Goal: Information Seeking & Learning: Learn about a topic

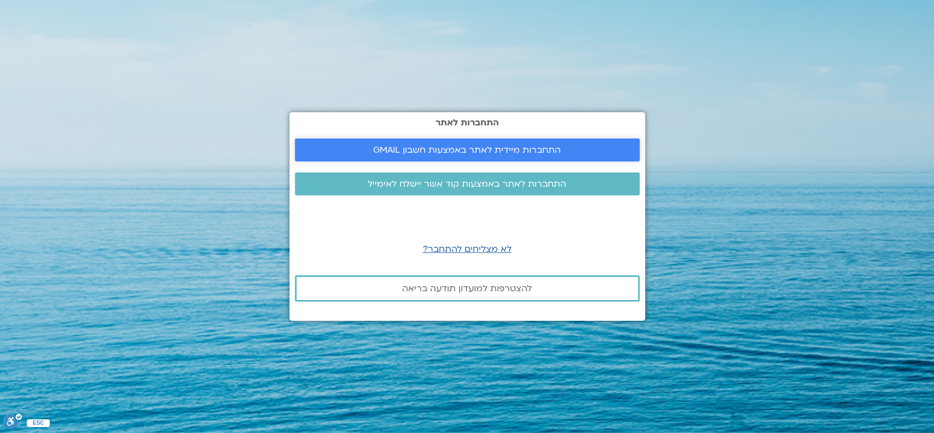
click at [586, 144] on link "התחברות מיידית לאתר באמצעות חשבון GMAIL" at bounding box center [467, 149] width 345 height 23
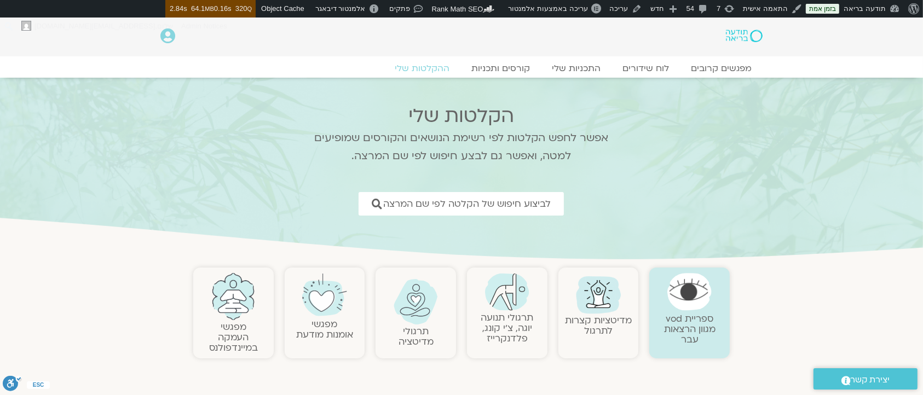
click at [738, 37] on img at bounding box center [744, 36] width 37 height 13
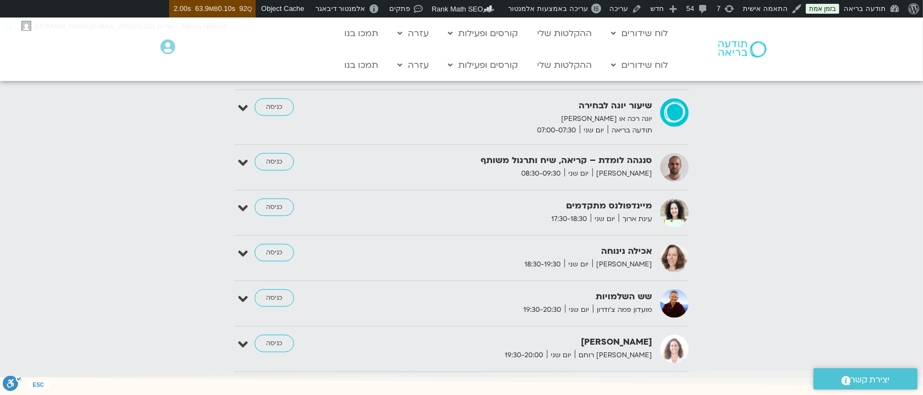
scroll to position [1240, 0]
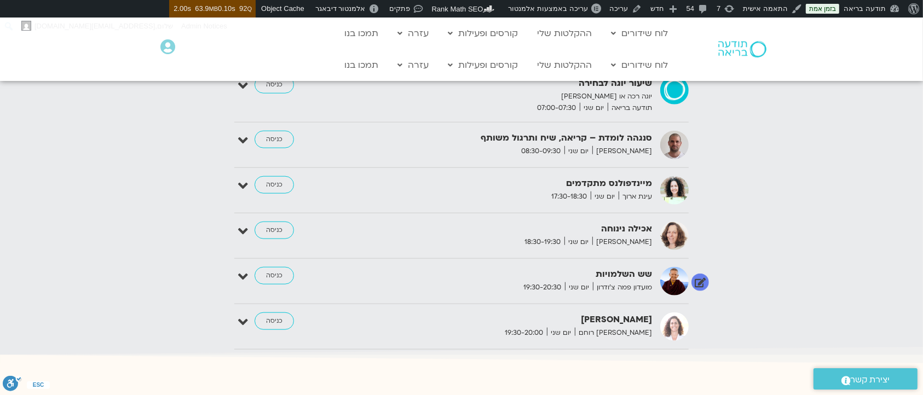
click at [633, 275] on strong "שש השלמויות" at bounding box center [518, 274] width 268 height 15
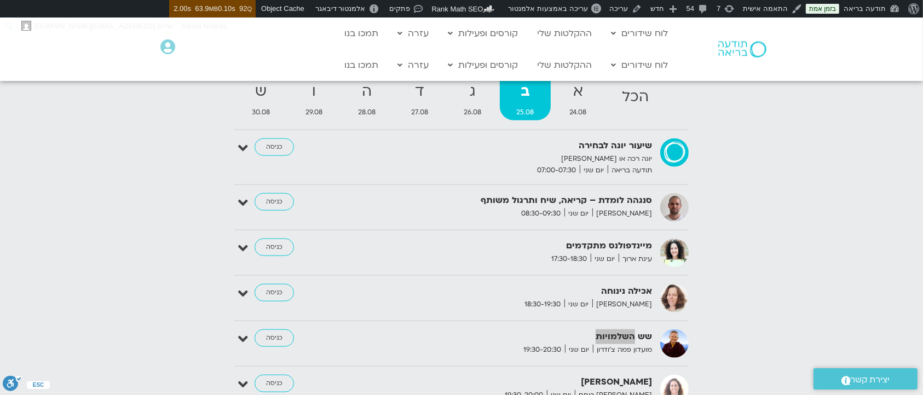
scroll to position [1095, 0]
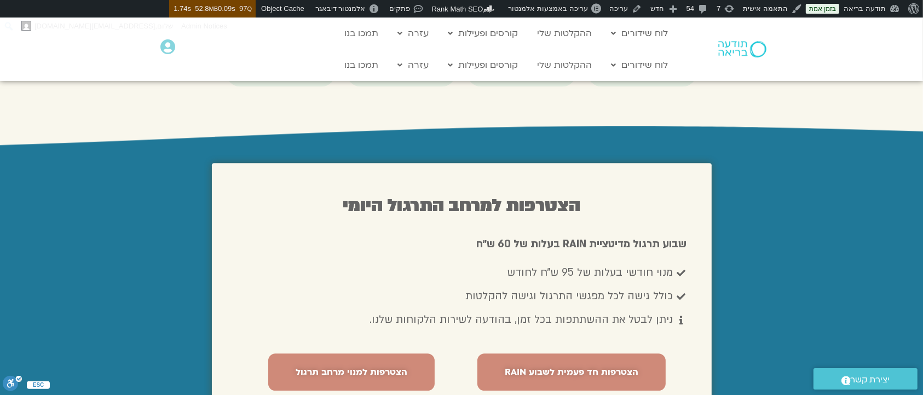
scroll to position [2554, 0]
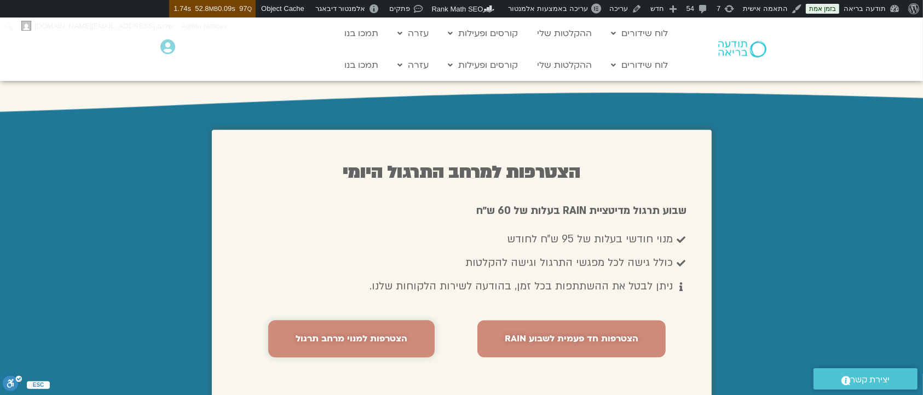
click at [350, 334] on span "הצטרפות למנוי מרחב תרגול" at bounding box center [352, 339] width 112 height 10
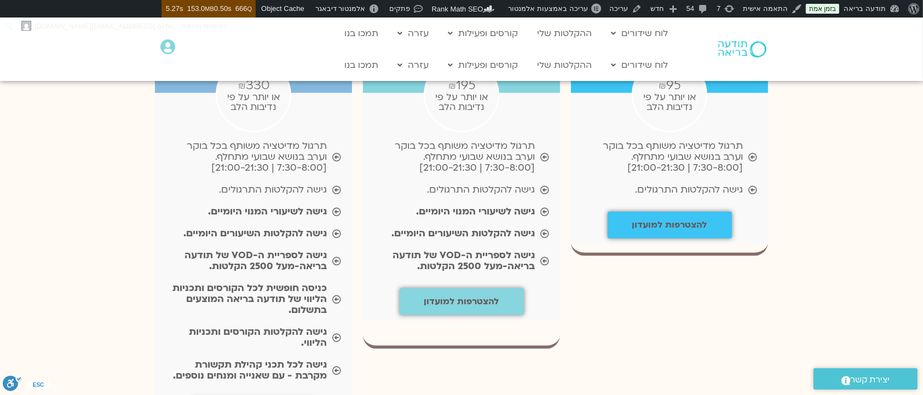
scroll to position [1240, 0]
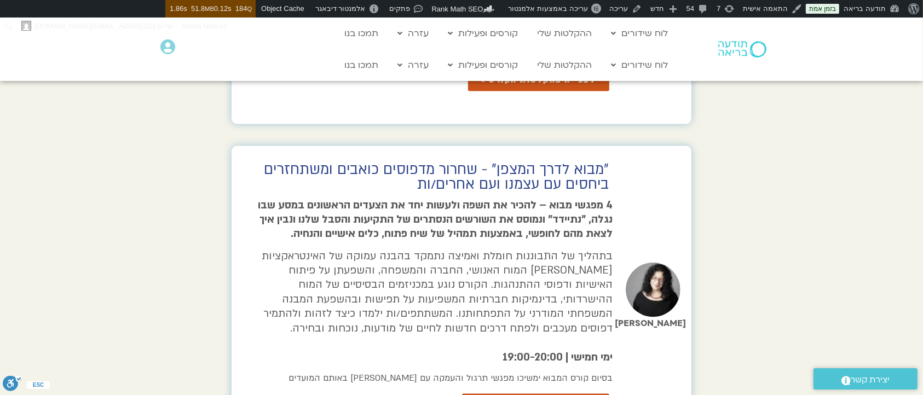
scroll to position [1870, 0]
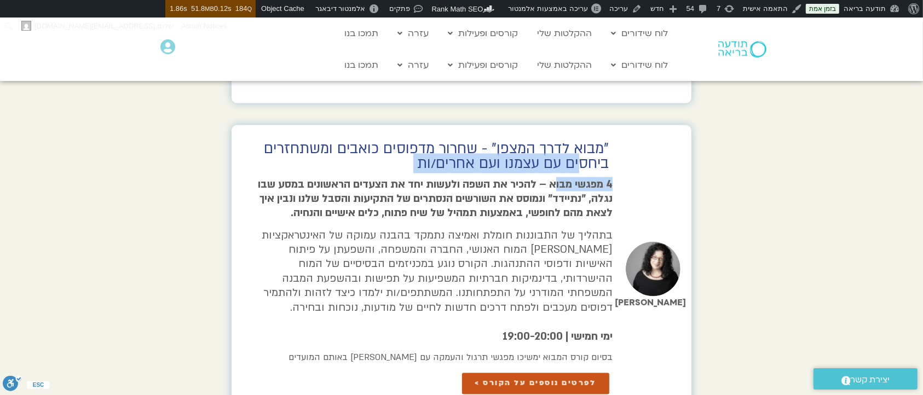
drag, startPoint x: 582, startPoint y: 113, endPoint x: 554, endPoint y: 124, distance: 30.2
click at [554, 125] on div ""מבוא לדרך המצפן" - שחרור מדפוסים כואבים ומשתחזרים ביחסים עם עצמנו ועם אחרים/ות…" at bounding box center [430, 276] width 367 height 302
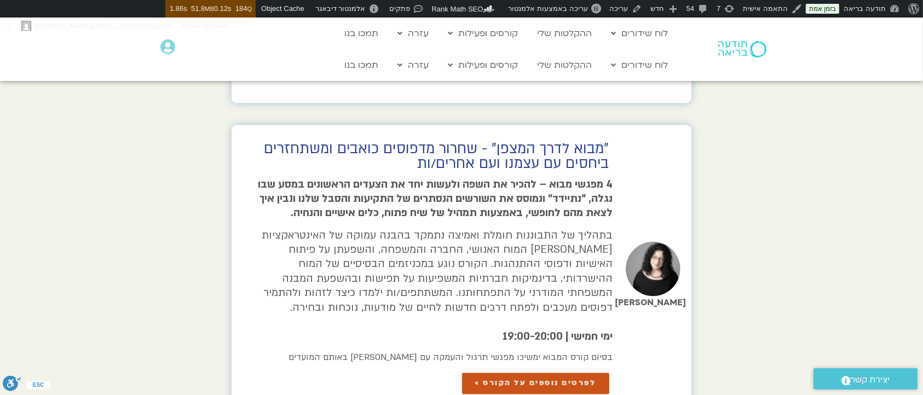
click at [664, 125] on div "ארנינה קשתן" at bounding box center [653, 276] width 77 height 302
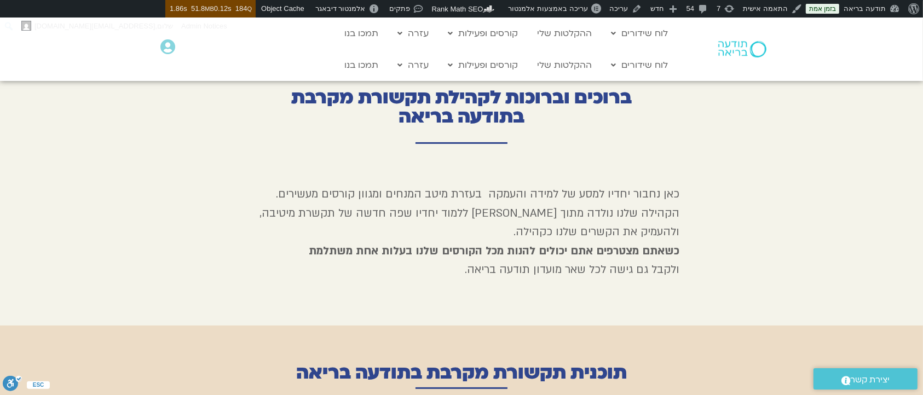
scroll to position [192, 0]
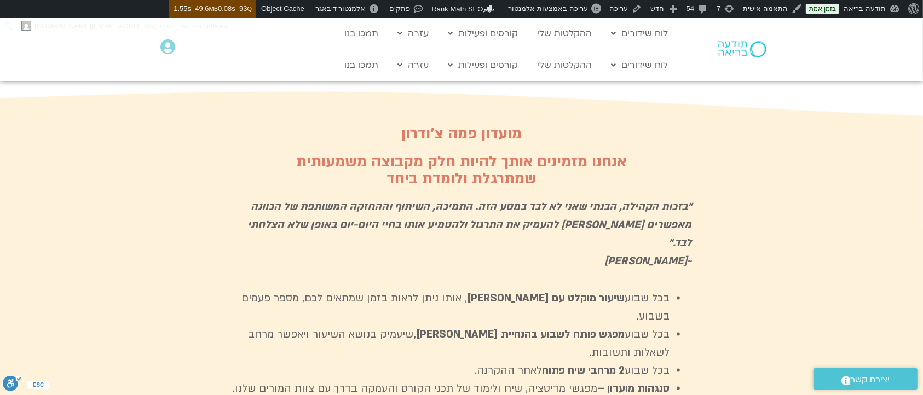
scroll to position [1532, 0]
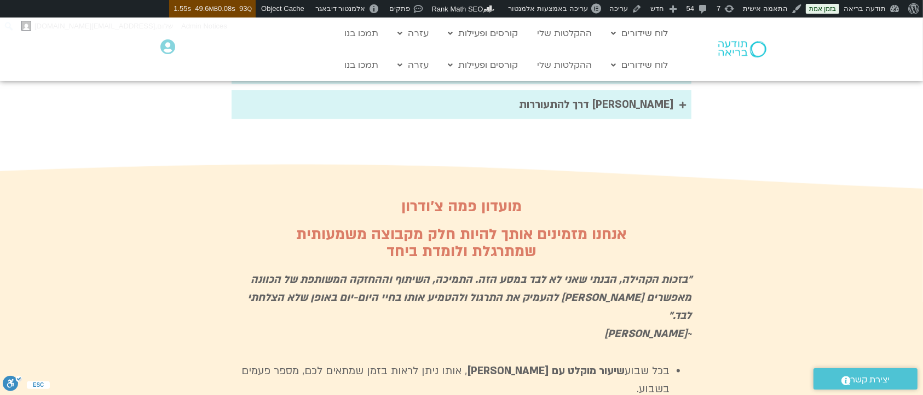
drag, startPoint x: 592, startPoint y: 322, endPoint x: 477, endPoint y: 316, distance: 115.6
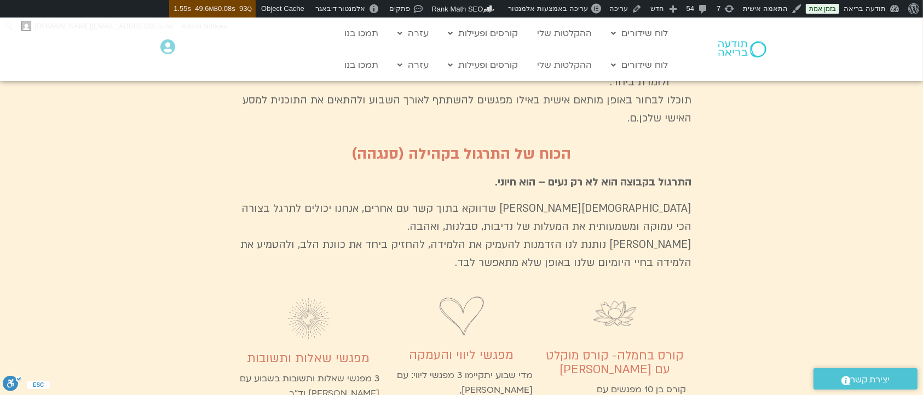
scroll to position [1970, 0]
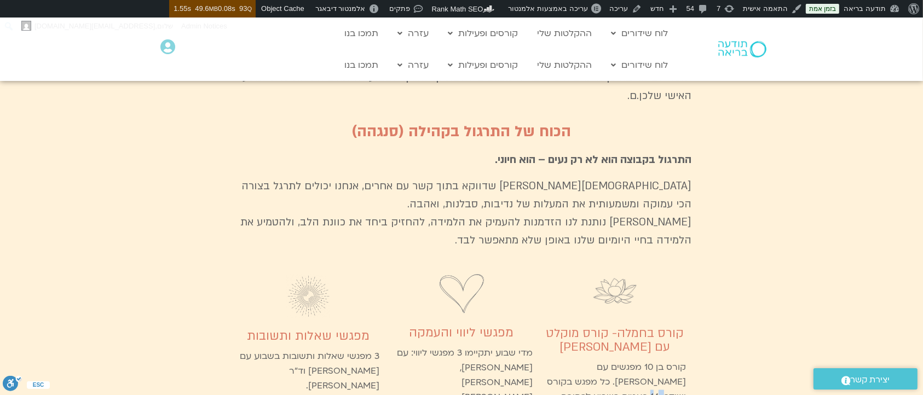
drag, startPoint x: 582, startPoint y: 300, endPoint x: 594, endPoint y: 300, distance: 12.0
click at [594, 361] on p "קורס בן 10 מפגשים עם פמה צ׳ודרון. כל מפגש בקורס ישודר 14 פעמים בשבוע לבחירה מתי…" at bounding box center [614, 390] width 142 height 59
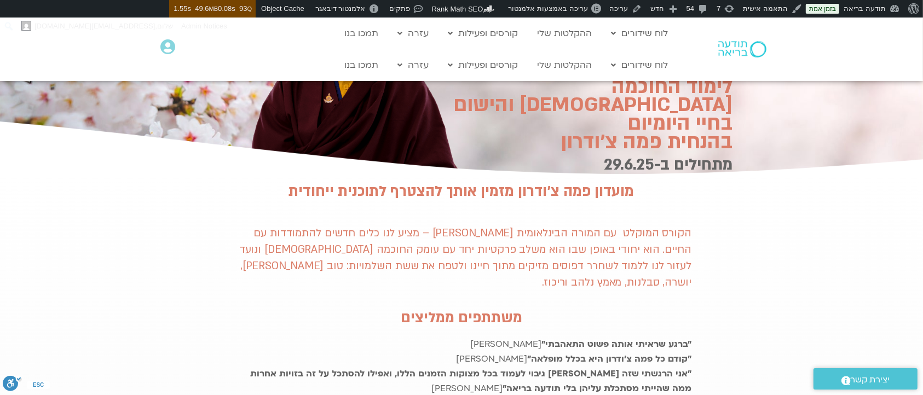
scroll to position [147, 0]
